Goal: Task Accomplishment & Management: Complete application form

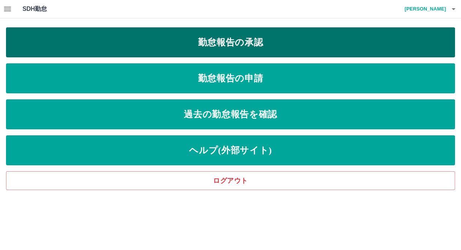
click at [211, 53] on link "勤怠報告の承認" at bounding box center [230, 42] width 449 height 30
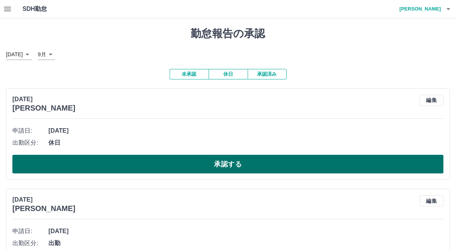
click at [168, 163] on button "承認する" at bounding box center [227, 164] width 431 height 19
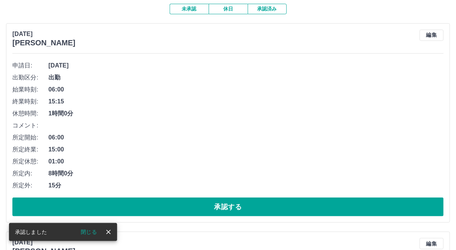
scroll to position [100, 0]
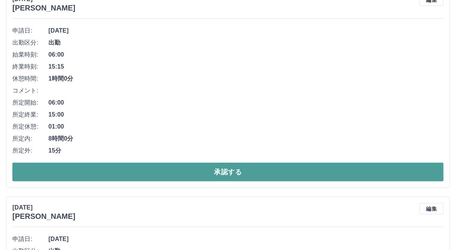
click at [287, 167] on button "承認する" at bounding box center [227, 172] width 431 height 19
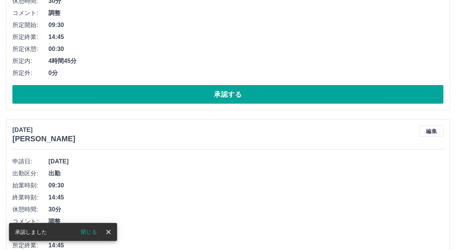
scroll to position [174, 0]
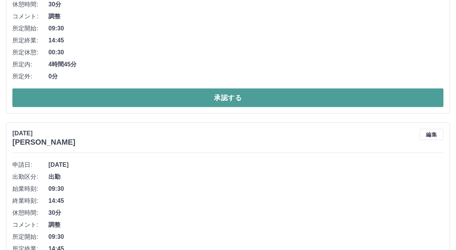
click at [261, 103] on button "承認する" at bounding box center [227, 98] width 431 height 19
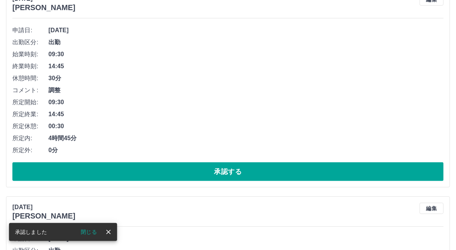
scroll to position [104, 0]
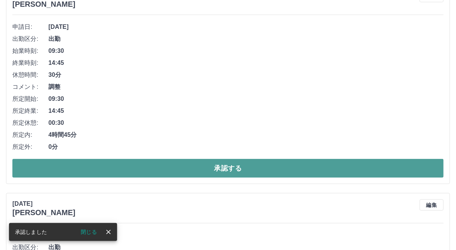
click at [221, 174] on button "承認する" at bounding box center [227, 168] width 431 height 19
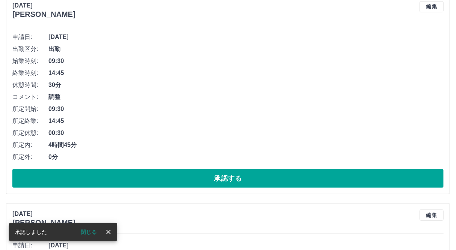
scroll to position [103, 0]
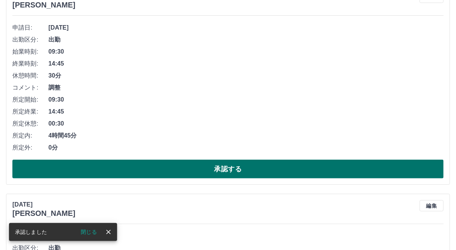
click at [246, 164] on button "承認する" at bounding box center [227, 169] width 431 height 19
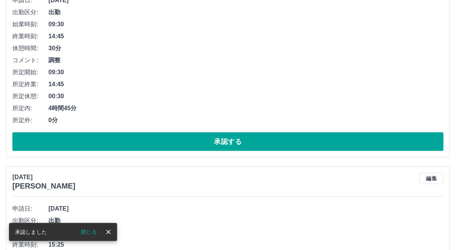
scroll to position [134, 0]
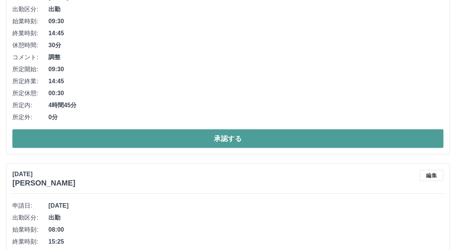
click at [257, 136] on button "承認する" at bounding box center [227, 138] width 431 height 19
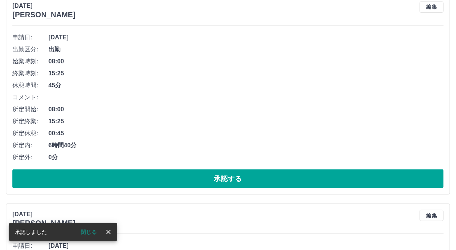
scroll to position [96, 0]
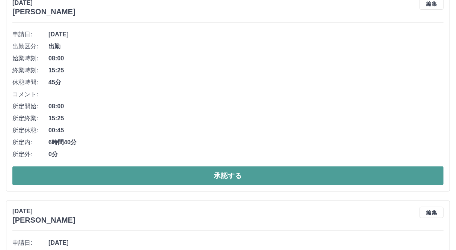
click at [176, 173] on button "承認する" at bounding box center [227, 176] width 431 height 19
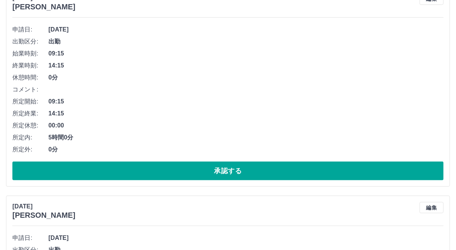
scroll to position [121, 0]
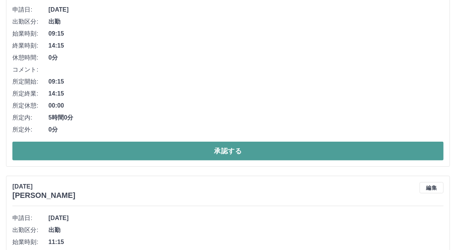
click at [288, 152] on button "承認する" at bounding box center [227, 151] width 431 height 19
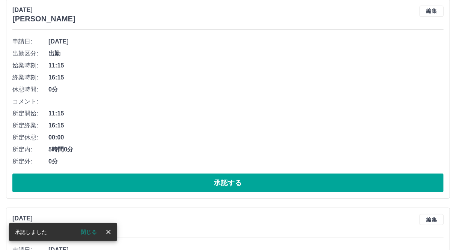
scroll to position [95, 0]
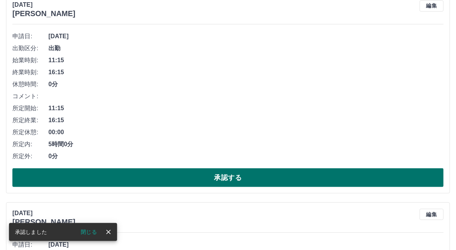
click at [327, 171] on button "承認する" at bounding box center [227, 177] width 431 height 19
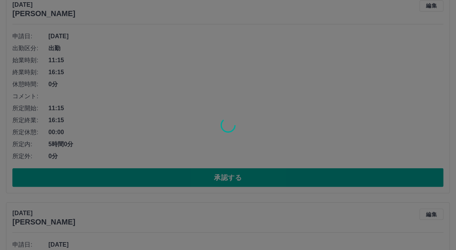
scroll to position [0, 0]
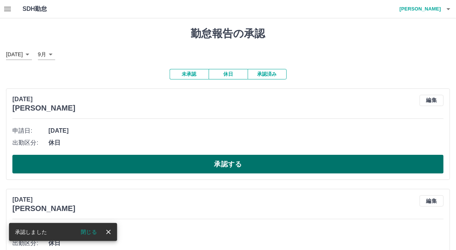
click at [275, 164] on button "承認する" at bounding box center [227, 164] width 431 height 19
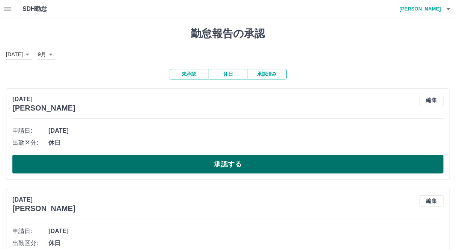
click at [318, 162] on button "承認する" at bounding box center [227, 164] width 431 height 19
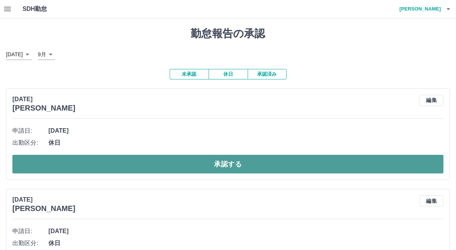
click at [308, 157] on button "承認する" at bounding box center [227, 164] width 431 height 19
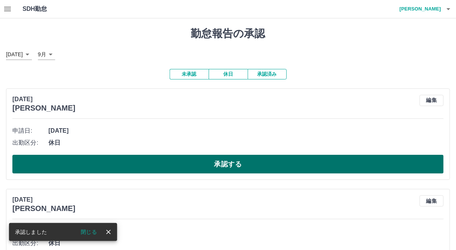
click at [300, 160] on button "承認する" at bounding box center [227, 164] width 431 height 19
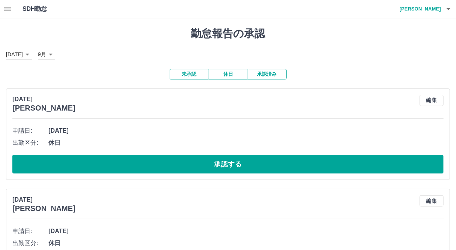
click at [5, 8] on icon "button" at bounding box center [7, 9] width 7 height 5
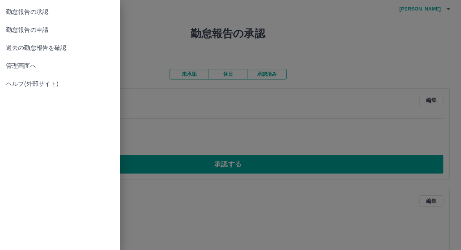
click at [49, 67] on span "管理画面へ" at bounding box center [60, 66] width 108 height 9
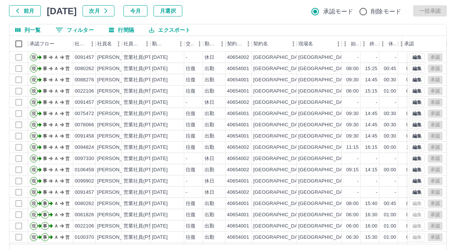
scroll to position [66, 0]
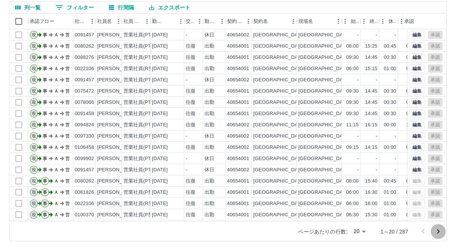
click at [438, 232] on icon "次のページへ" at bounding box center [438, 231] width 9 height 9
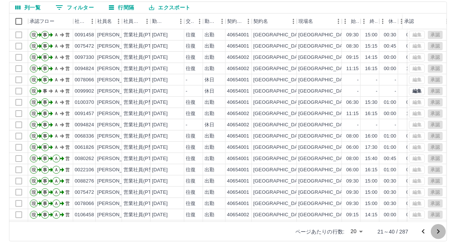
click at [438, 232] on icon "次のページへ" at bounding box center [438, 231] width 9 height 9
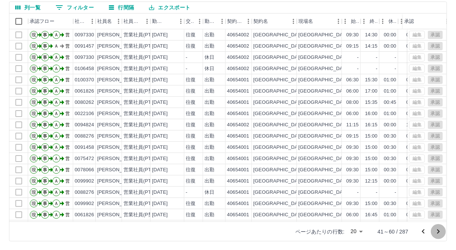
click at [438, 232] on icon "次のページへ" at bounding box center [438, 231] width 9 height 9
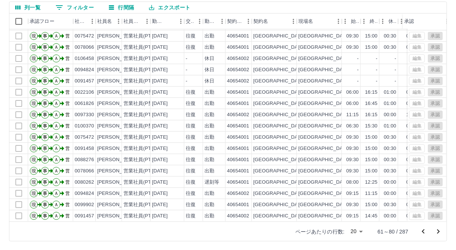
scroll to position [37, 0]
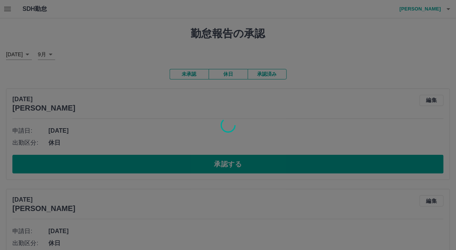
click at [7, 9] on div at bounding box center [228, 125] width 456 height 250
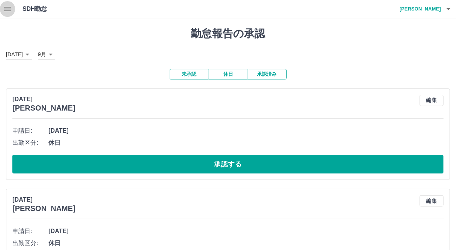
click at [7, 9] on icon "button" at bounding box center [7, 9] width 7 height 5
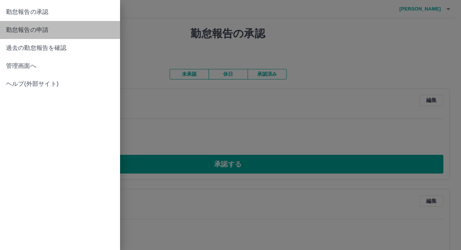
click at [49, 35] on link "勤怠報告の申請" at bounding box center [60, 30] width 120 height 18
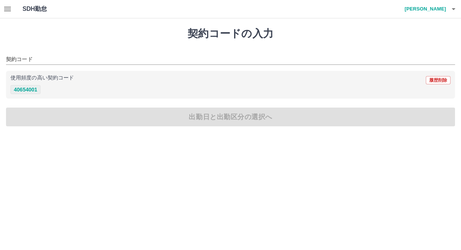
click at [27, 92] on button "40654001" at bounding box center [26, 89] width 30 height 9
type input "********"
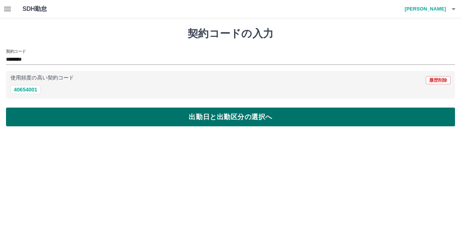
click at [34, 117] on button "出勤日と出勤区分の選択へ" at bounding box center [230, 117] width 449 height 19
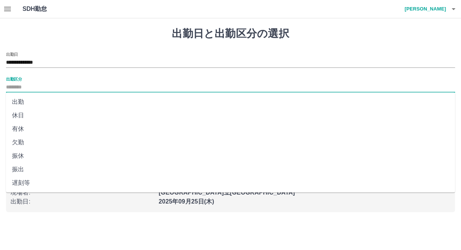
click at [14, 86] on input "出勤区分" at bounding box center [230, 87] width 449 height 9
click at [31, 101] on li "出勤" at bounding box center [230, 102] width 449 height 14
type input "**"
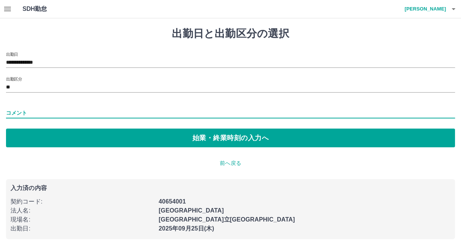
click at [44, 110] on input "コメント" at bounding box center [230, 113] width 449 height 11
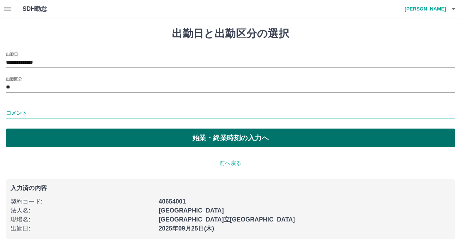
click at [86, 134] on button "始業・終業時刻の入力へ" at bounding box center [230, 138] width 449 height 19
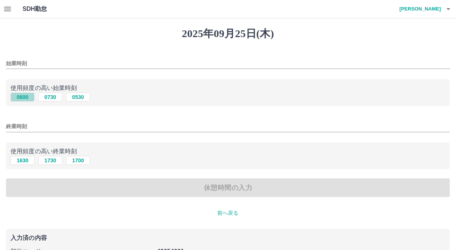
click at [17, 96] on button "0600" at bounding box center [23, 97] width 24 height 9
type input "****"
click at [22, 159] on button "1630" at bounding box center [23, 160] width 24 height 9
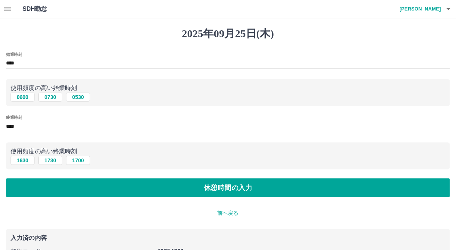
click at [64, 131] on input "****" at bounding box center [228, 126] width 444 height 11
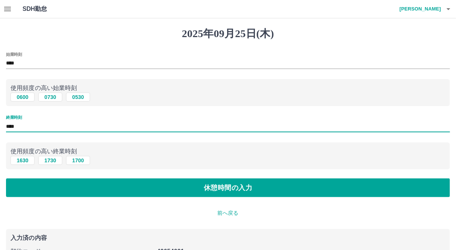
type input "****"
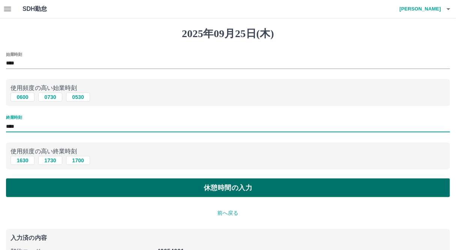
click at [59, 189] on button "休憩時間の入力" at bounding box center [228, 188] width 444 height 19
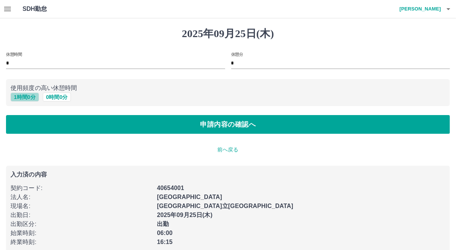
click at [13, 99] on button "1 時間 0 分" at bounding box center [25, 97] width 29 height 9
type input "*"
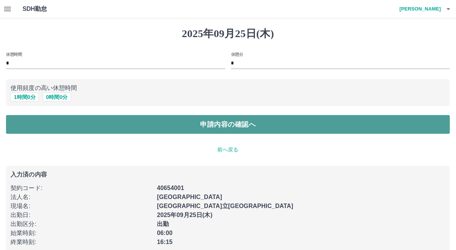
click at [18, 123] on button "申請内容の確認へ" at bounding box center [228, 124] width 444 height 19
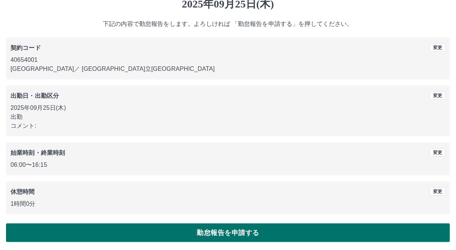
scroll to position [30, 0]
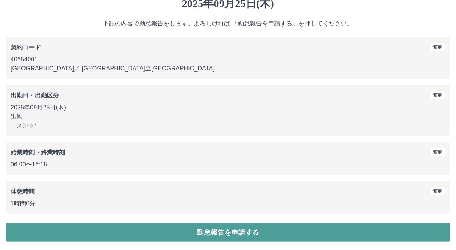
click at [76, 233] on button "勤怠報告を申請する" at bounding box center [228, 232] width 444 height 19
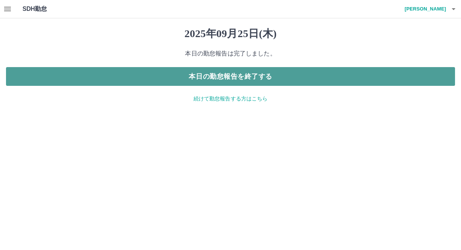
click at [336, 84] on button "本日の勤怠報告を終了する" at bounding box center [230, 76] width 449 height 19
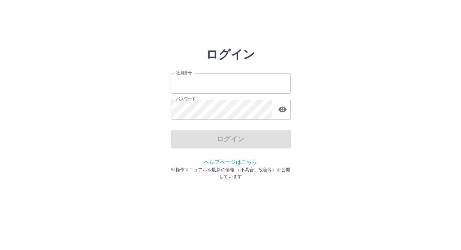
type input "*******"
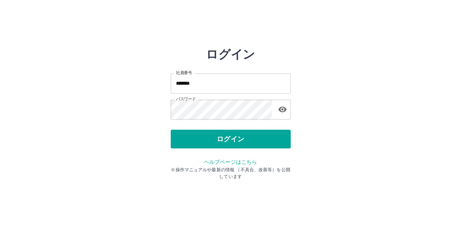
click at [235, 135] on div "ログイン" at bounding box center [231, 139] width 120 height 19
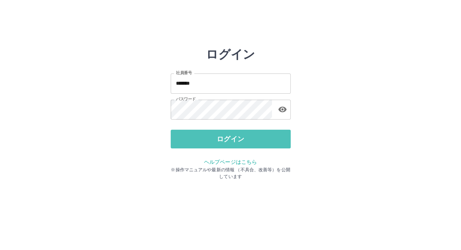
click at [235, 135] on button "ログイン" at bounding box center [231, 139] width 120 height 19
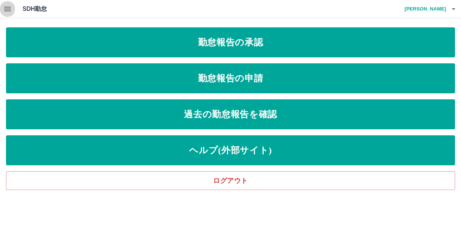
click at [9, 10] on icon "button" at bounding box center [7, 9] width 9 height 9
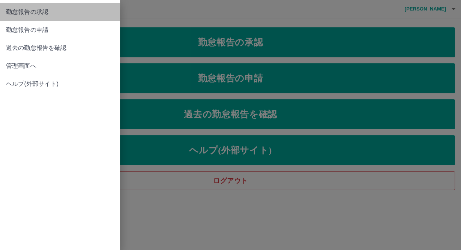
click at [62, 17] on link "勤怠報告の承認" at bounding box center [60, 12] width 120 height 18
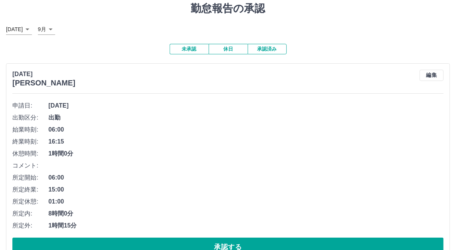
scroll to position [30, 0]
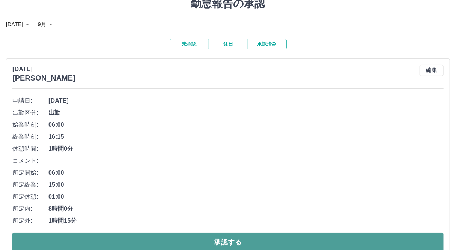
click at [191, 237] on button "承認する" at bounding box center [227, 242] width 431 height 19
